Goal: Information Seeking & Learning: Learn about a topic

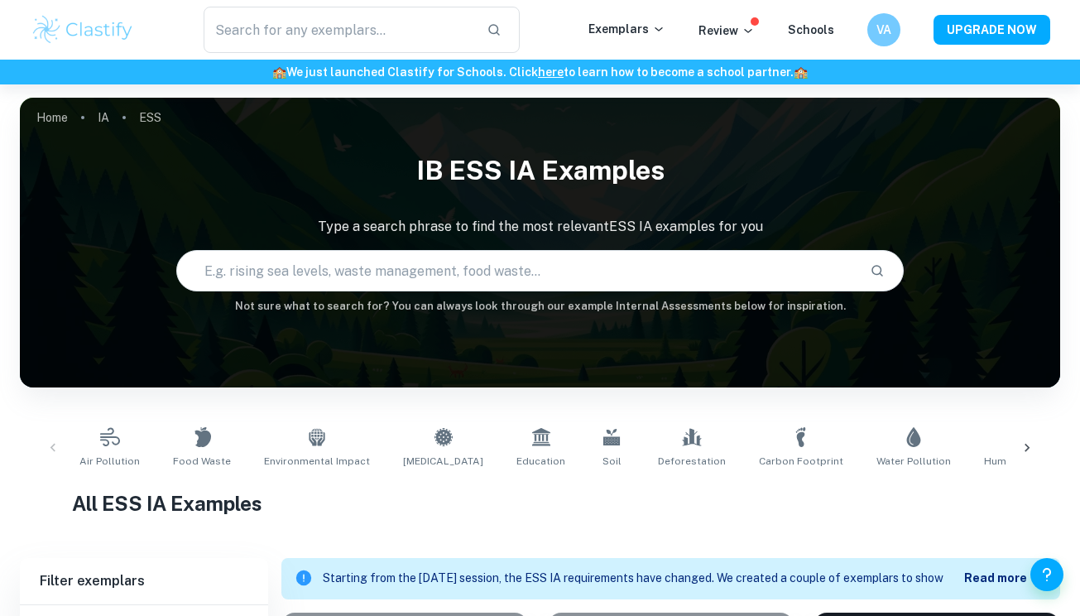
scroll to position [607, 0]
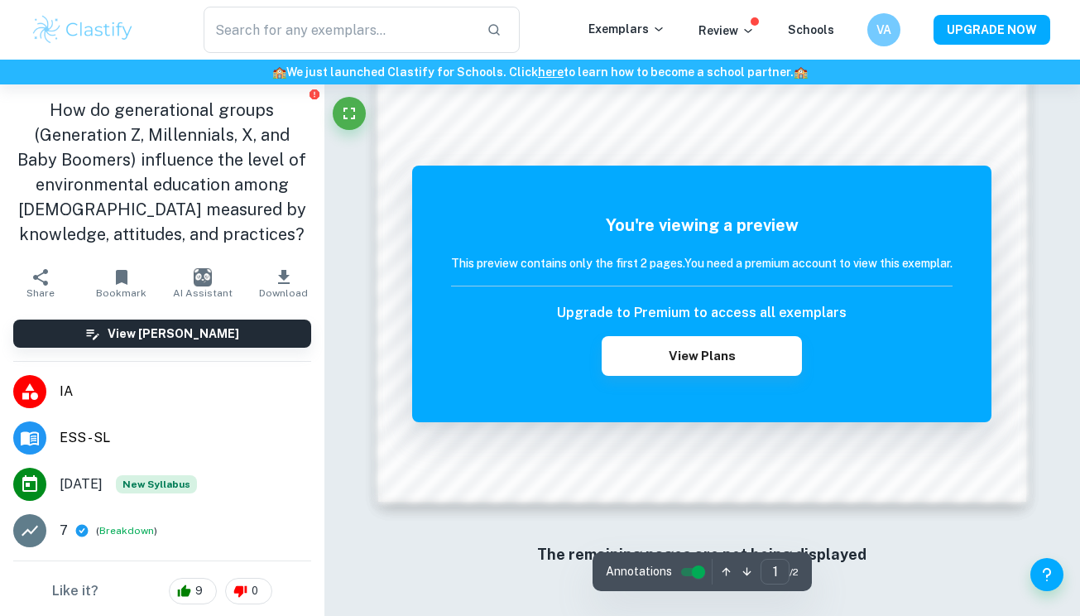
scroll to position [1440, 0]
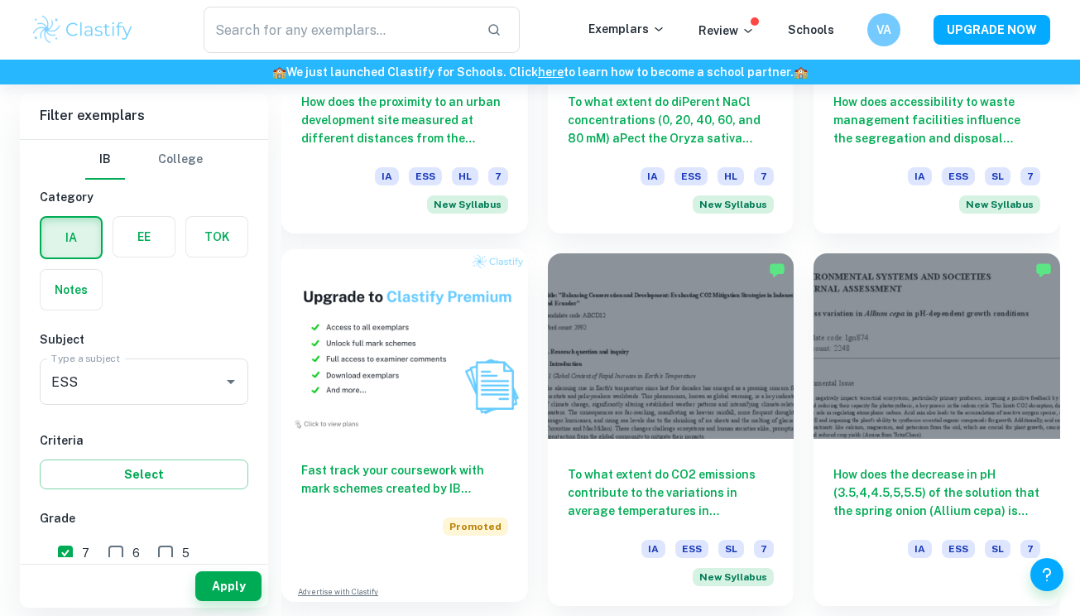
scroll to position [1013, 0]
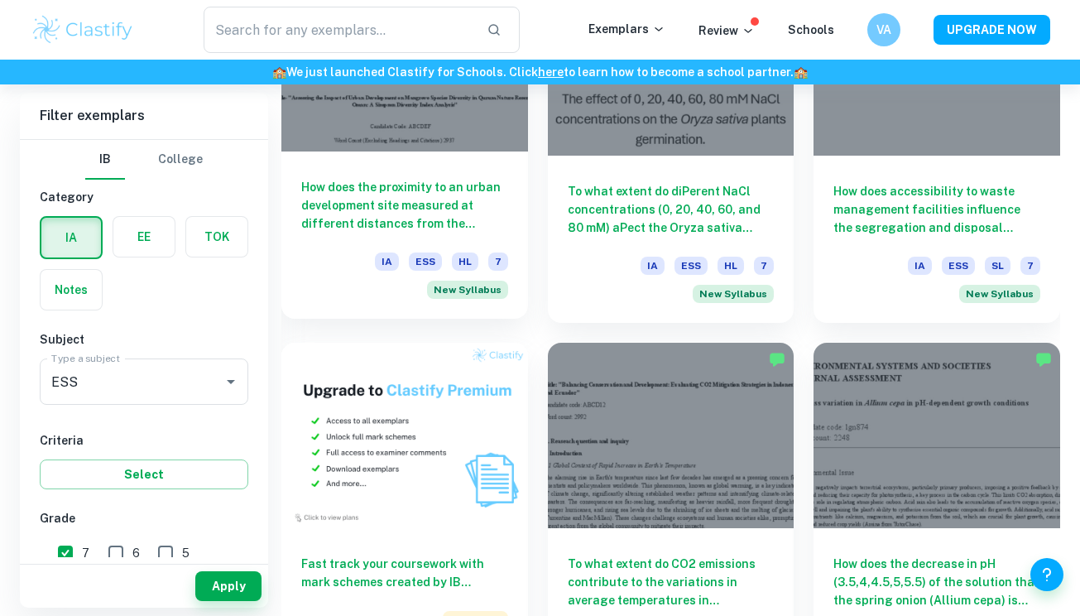
click at [462, 131] on div at bounding box center [404, 59] width 247 height 185
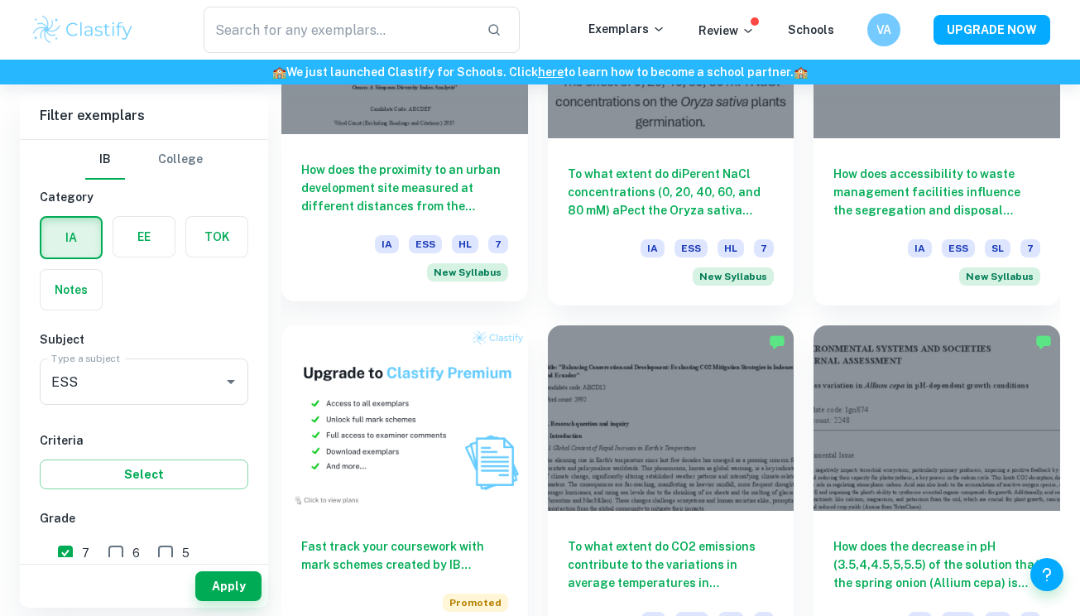
scroll to position [1060, 0]
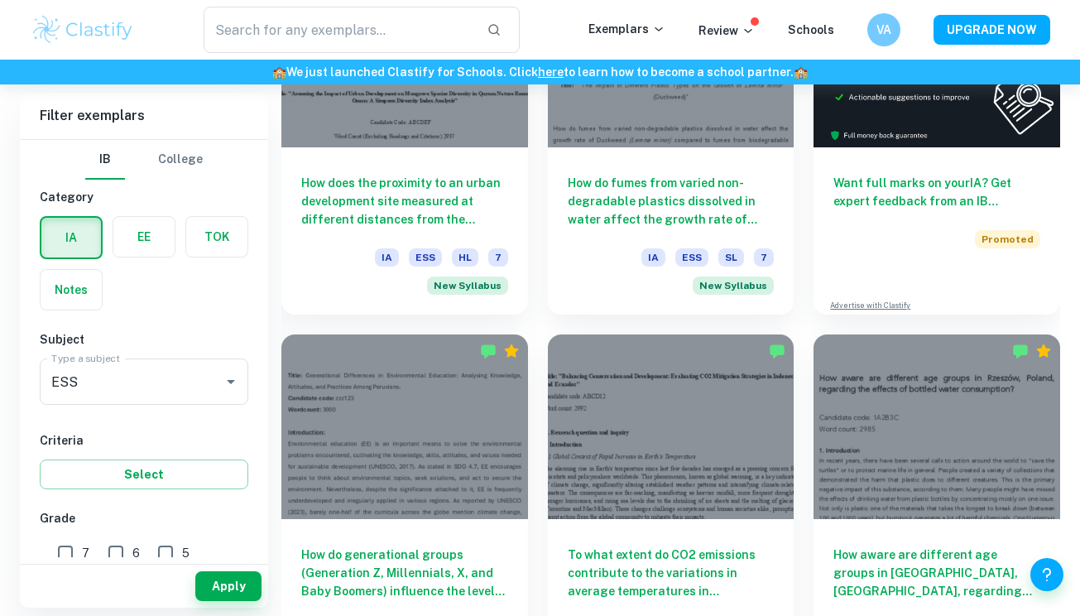
scroll to position [891, 0]
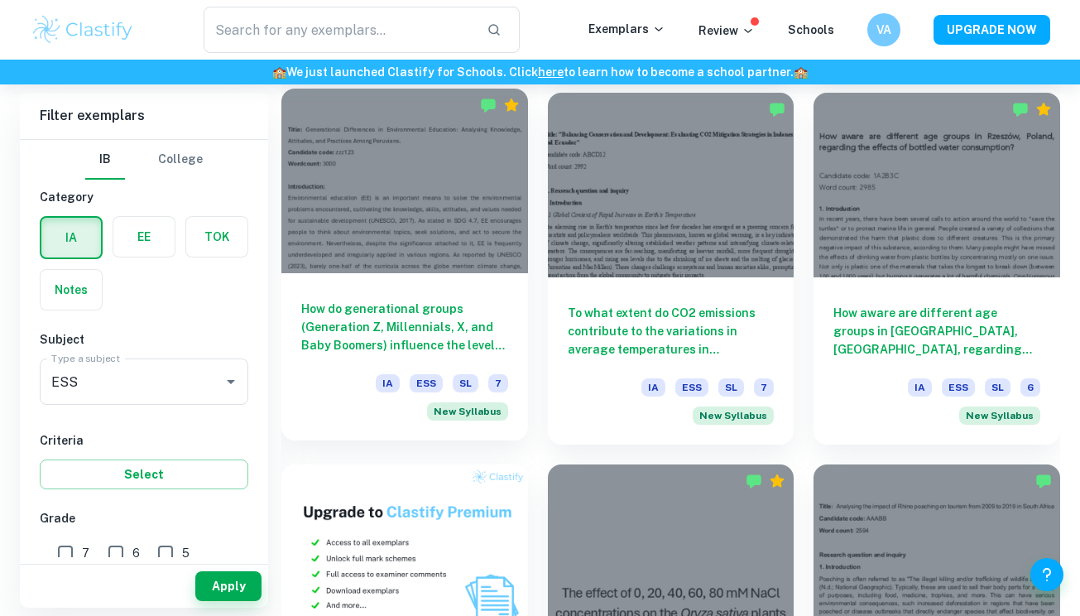
click at [448, 229] on div at bounding box center [404, 181] width 247 height 185
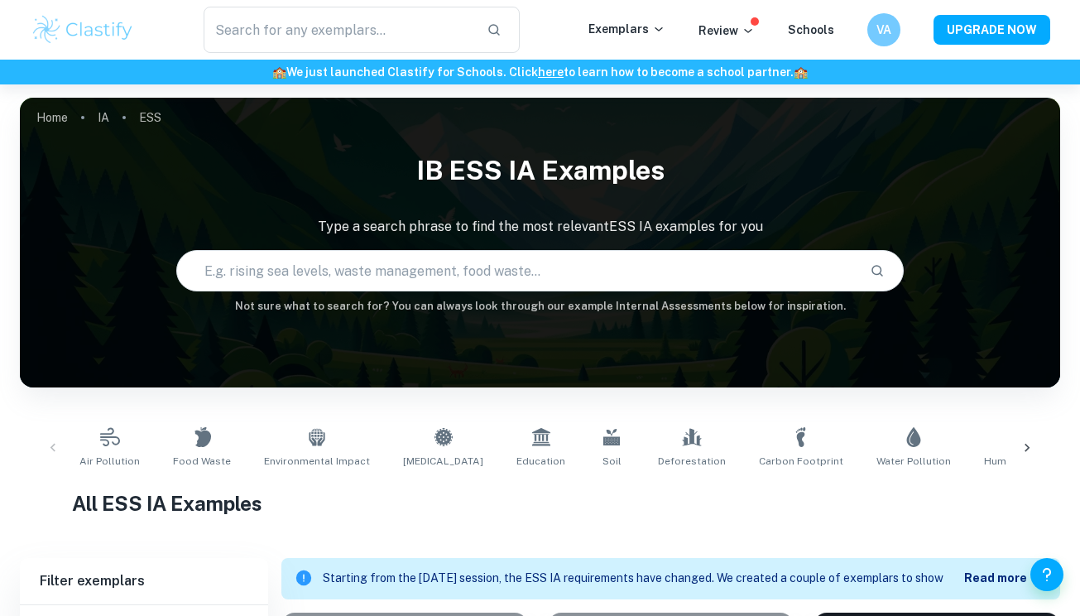
scroll to position [334, 0]
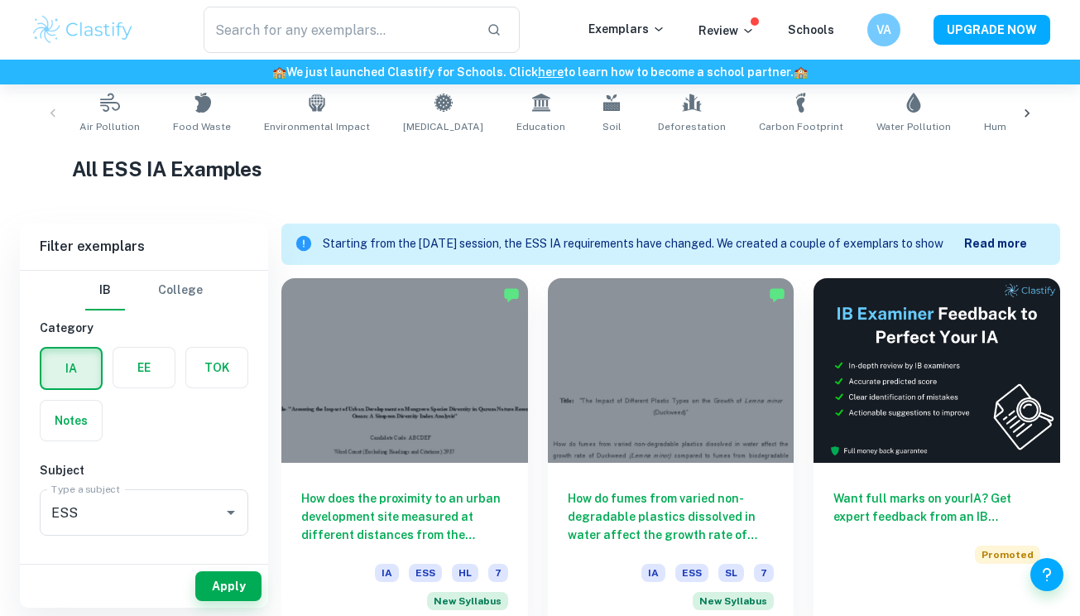
click at [399, 329] on div at bounding box center [404, 370] width 247 height 185
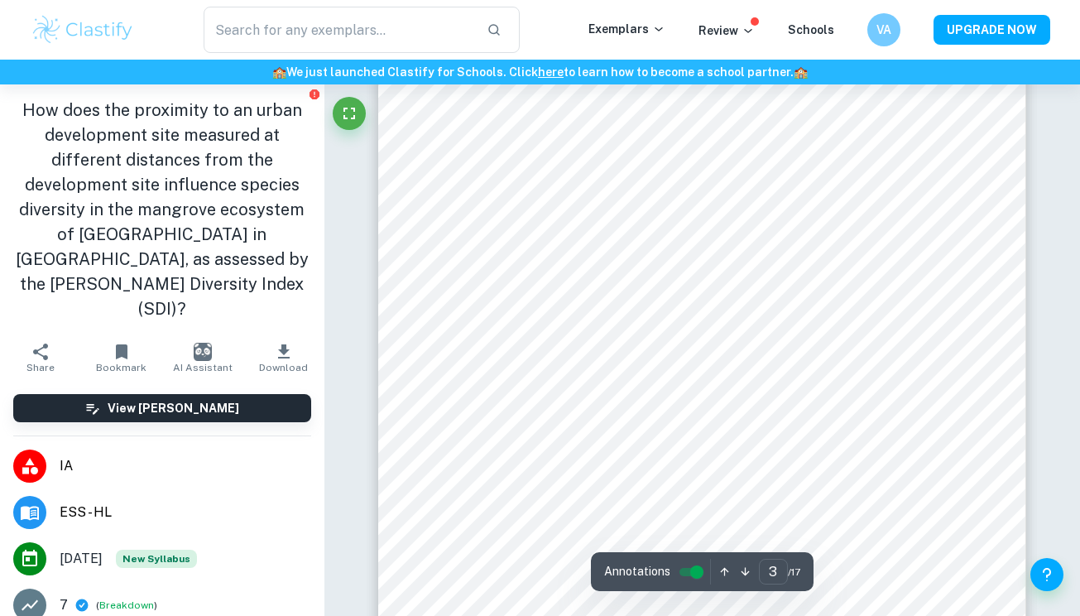
scroll to position [2739, 0]
type input "4"
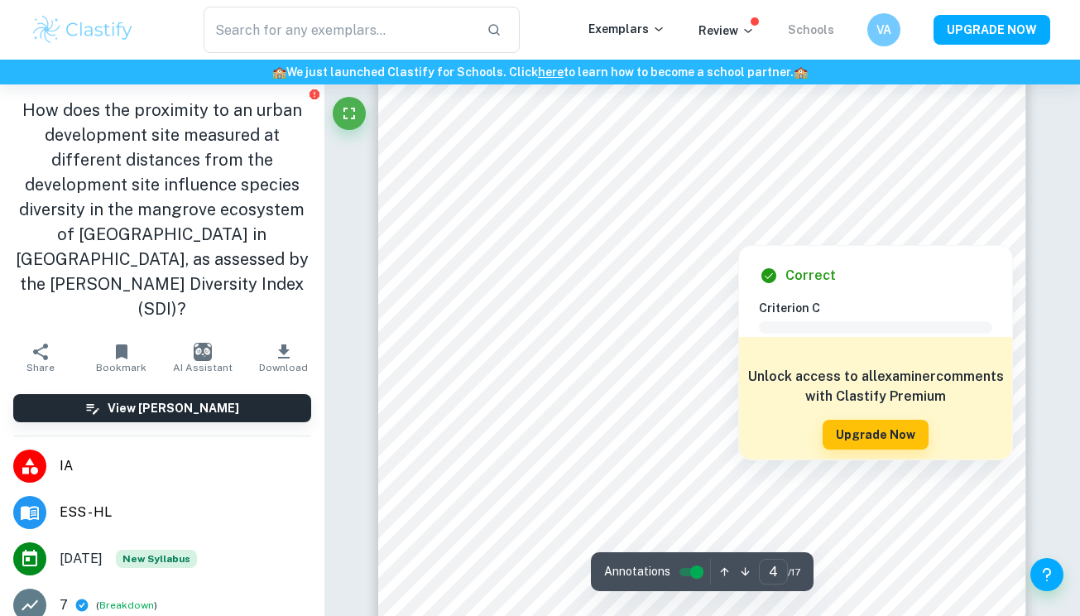
scroll to position [2873, 0]
